Goal: Task Accomplishment & Management: Manage account settings

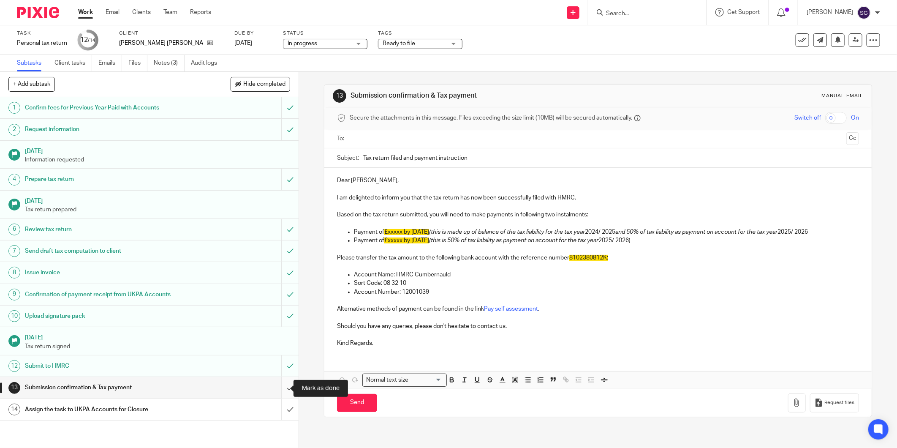
click at [279, 389] on input "submit" at bounding box center [149, 387] width 299 height 21
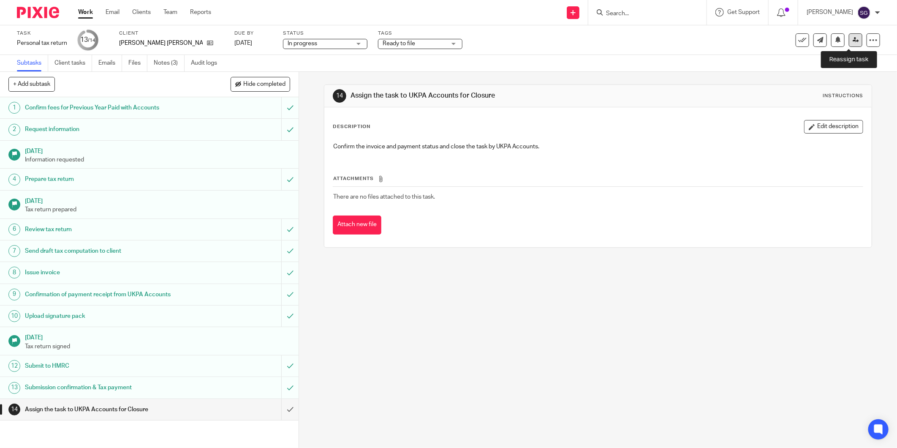
click at [849, 43] on link at bounding box center [856, 40] width 14 height 14
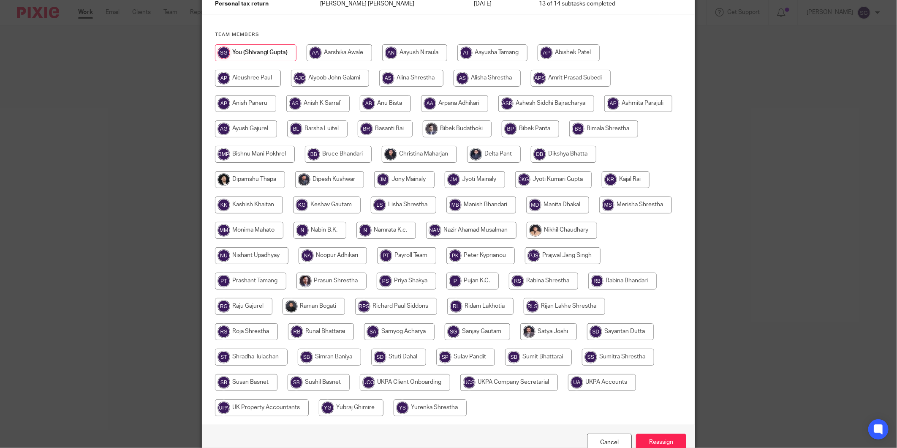
scroll to position [130, 0]
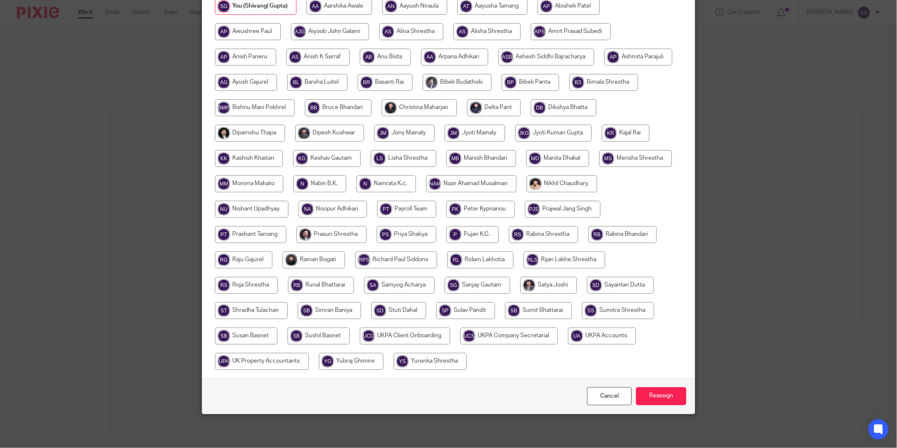
click at [568, 344] on input "radio" at bounding box center [602, 335] width 68 height 17
radio input "true"
click at [649, 396] on input "Reassign" at bounding box center [661, 396] width 50 height 18
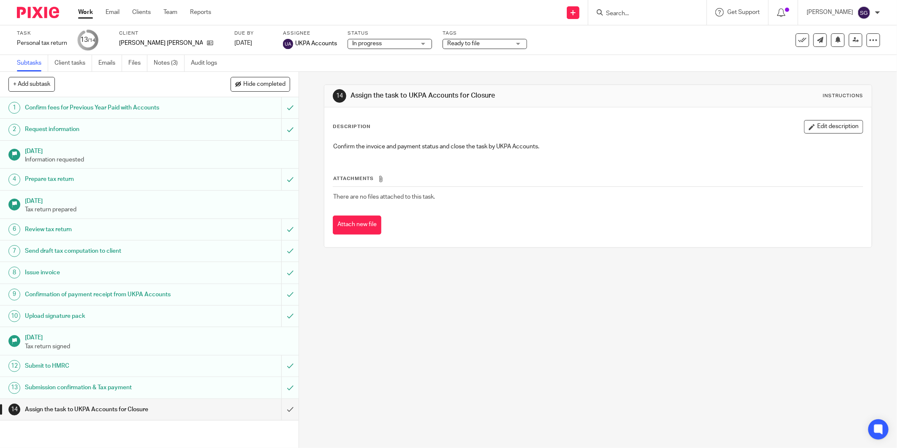
click at [41, 11] on img at bounding box center [38, 12] width 42 height 11
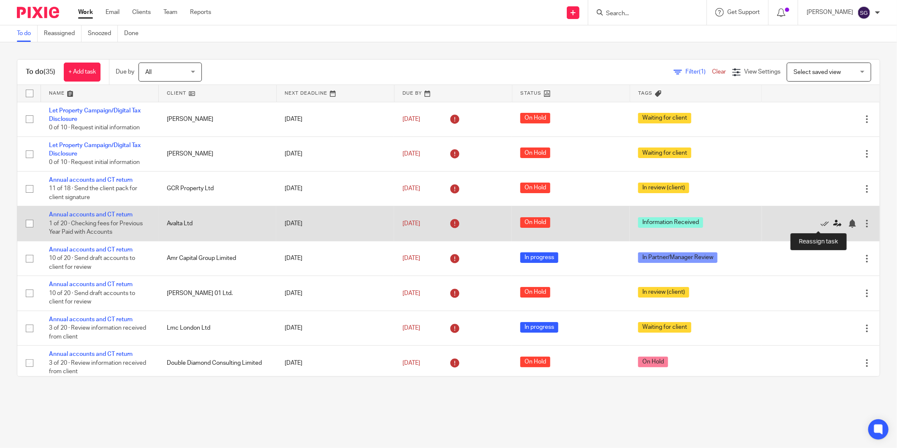
click at [833, 226] on icon at bounding box center [837, 223] width 8 height 8
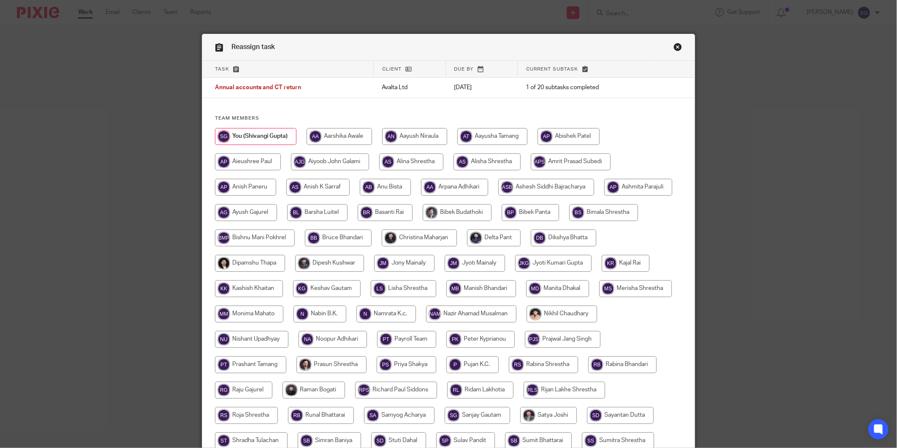
click at [408, 163] on input "radio" at bounding box center [411, 161] width 64 height 17
radio input "true"
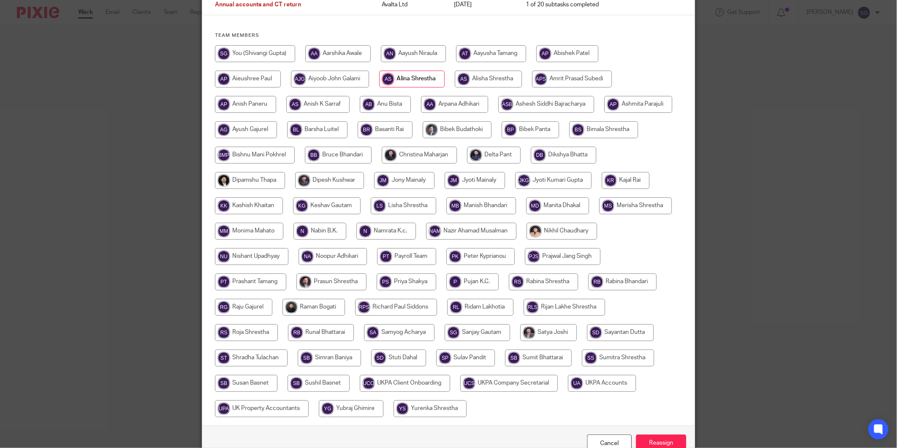
scroll to position [130, 0]
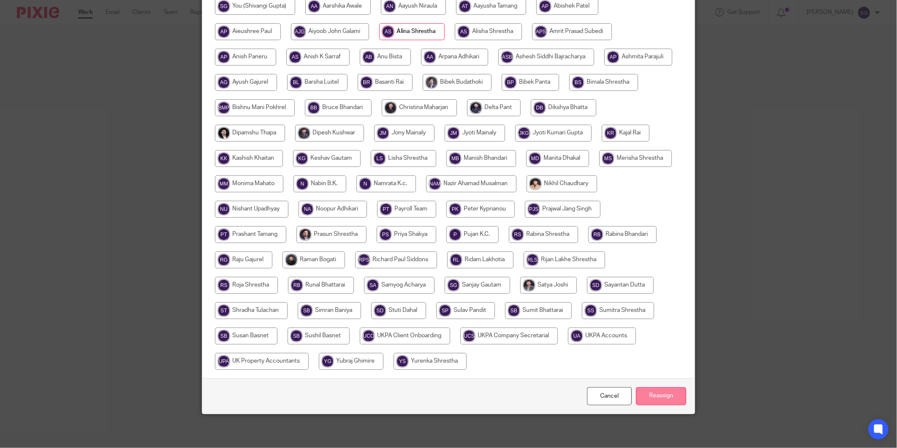
click at [666, 399] on input "Reassign" at bounding box center [661, 396] width 50 height 18
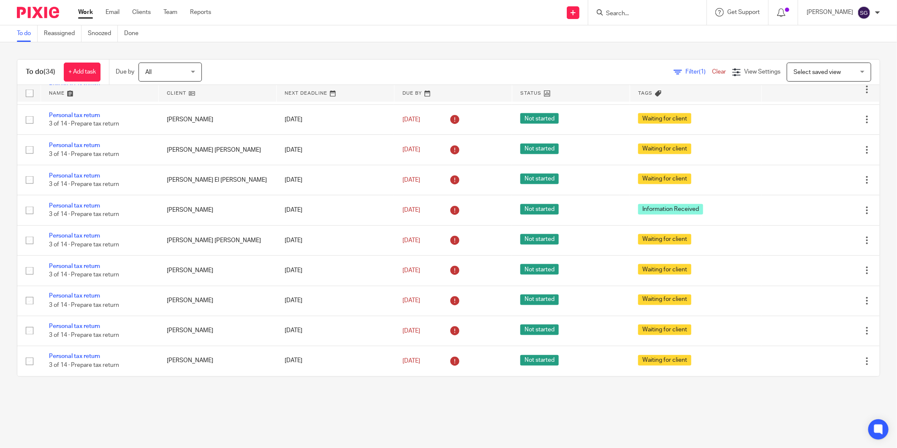
scroll to position [812, 0]
